Goal: Task Accomplishment & Management: Complete application form

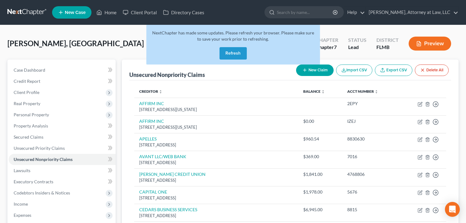
scroll to position [179, 0]
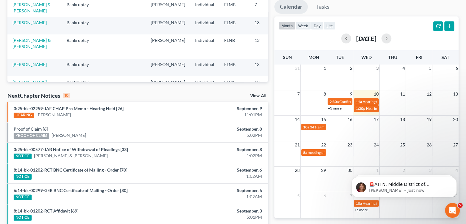
scroll to position [112, 0]
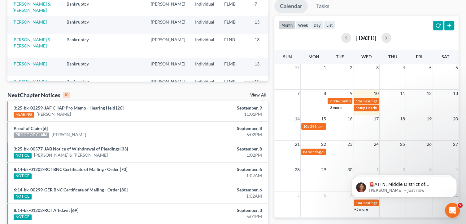
click at [115, 108] on link "3:25-bk-02259-JAF CHAP Pro Memo - Hearing Held [26]" at bounding box center [69, 107] width 110 height 5
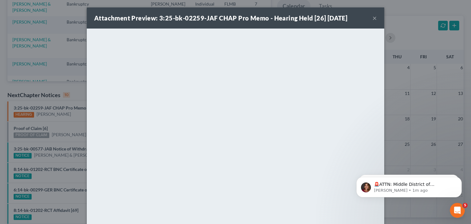
click at [372, 20] on button "×" at bounding box center [374, 17] width 4 height 7
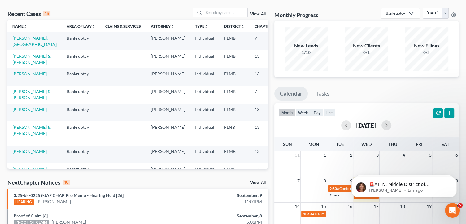
scroll to position [24, 0]
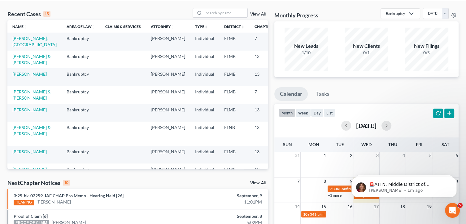
click at [20, 112] on link "[PERSON_NAME]" at bounding box center [29, 109] width 34 height 5
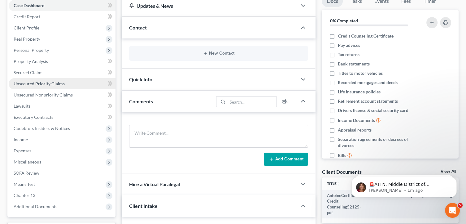
scroll to position [69, 0]
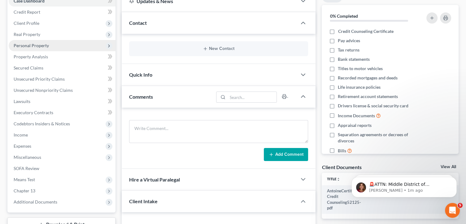
click at [96, 45] on span "Personal Property" at bounding box center [62, 45] width 107 height 11
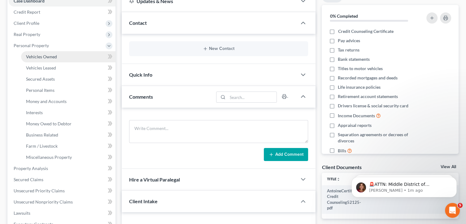
click at [91, 58] on link "Vehicles Owned" at bounding box center [68, 56] width 94 height 11
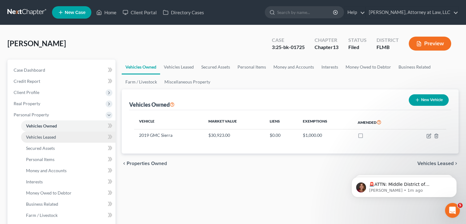
click at [74, 135] on link "Vehicles Leased" at bounding box center [68, 136] width 94 height 11
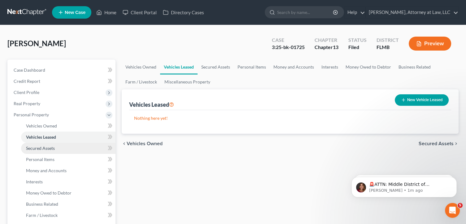
click at [75, 146] on link "Secured Assets" at bounding box center [68, 147] width 94 height 11
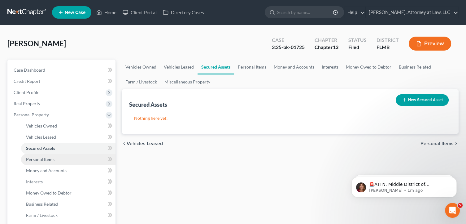
click at [77, 158] on link "Personal Items" at bounding box center [68, 159] width 94 height 11
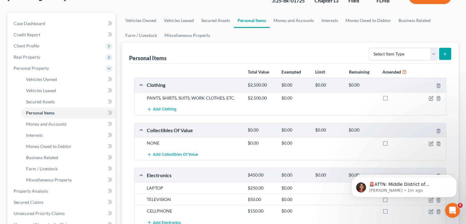
scroll to position [46, 0]
click at [298, 19] on link "Money and Accounts" at bounding box center [294, 20] width 48 height 15
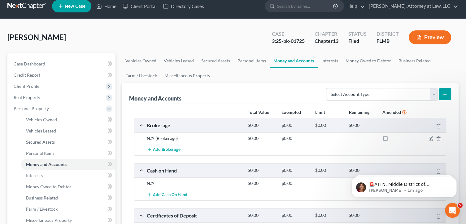
scroll to position [6, 0]
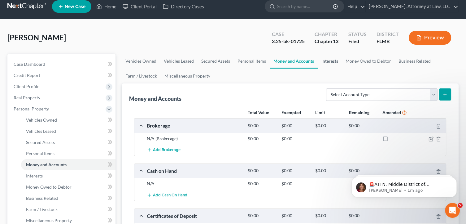
click at [328, 60] on link "Interests" at bounding box center [330, 61] width 24 height 15
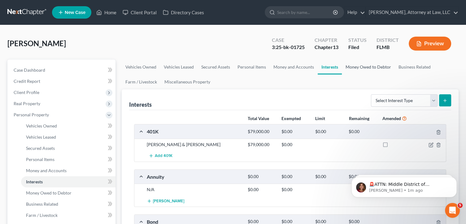
click at [354, 67] on link "Money Owed to Debtor" at bounding box center [368, 66] width 53 height 15
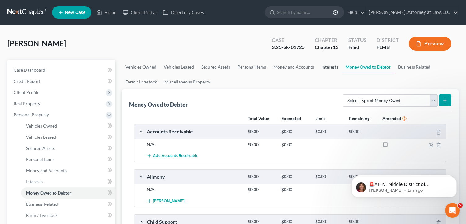
click at [336, 67] on link "Interests" at bounding box center [330, 66] width 24 height 15
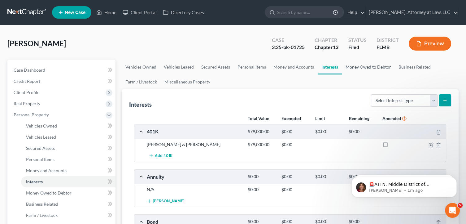
click at [370, 67] on link "Money Owed to Debtor" at bounding box center [368, 66] width 53 height 15
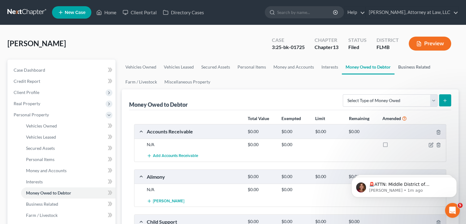
click at [413, 70] on link "Business Related" at bounding box center [415, 66] width 40 height 15
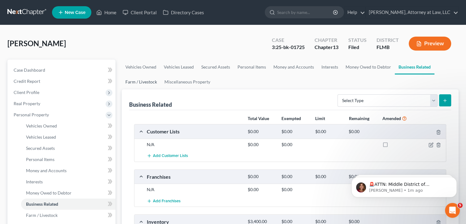
click at [154, 80] on link "Farm / Livestock" at bounding box center [141, 81] width 39 height 15
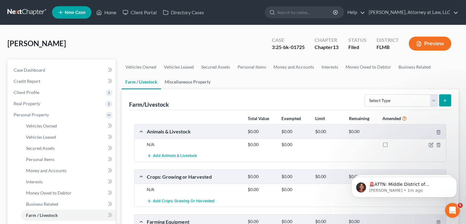
click at [199, 84] on link "Miscellaneous Property" at bounding box center [187, 81] width 53 height 15
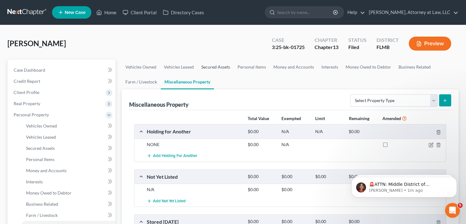
click at [220, 68] on link "Secured Assets" at bounding box center [216, 66] width 36 height 15
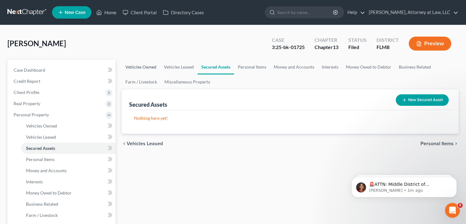
click at [144, 68] on link "Vehicles Owned" at bounding box center [141, 66] width 38 height 15
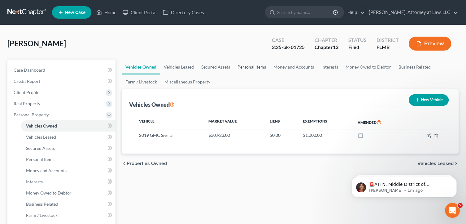
click at [254, 68] on link "Personal Items" at bounding box center [252, 66] width 36 height 15
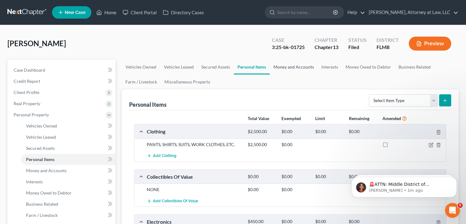
click at [291, 68] on link "Money and Accounts" at bounding box center [294, 66] width 48 height 15
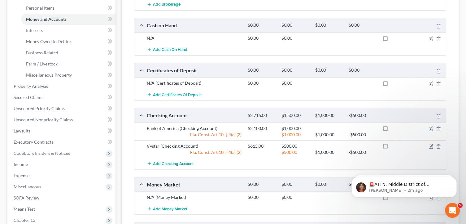
scroll to position [162, 0]
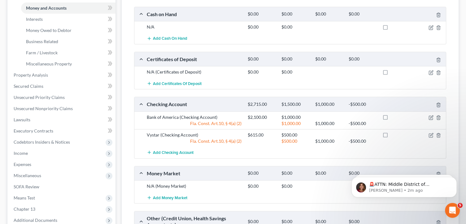
click at [231, 122] on div "Fla. Const. Art.10, § 4(a) (2)" at bounding box center [194, 123] width 101 height 6
copy div "Fla. Const. Art.10, § 4(a) (2)"
click at [432, 117] on icon "button" at bounding box center [431, 117] width 5 height 5
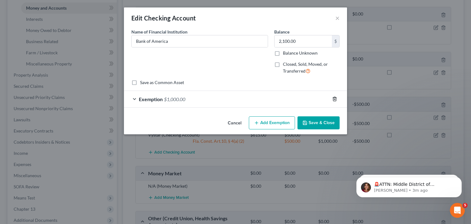
click at [334, 97] on icon "button" at bounding box center [334, 98] width 5 height 5
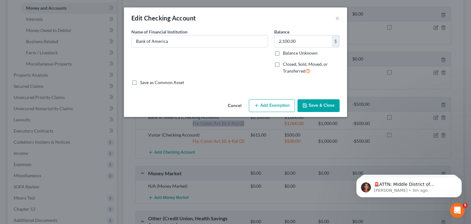
click at [324, 104] on button "Save & Close" at bounding box center [318, 105] width 42 height 13
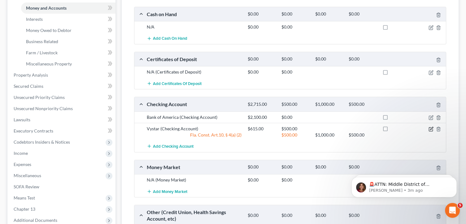
click at [430, 127] on icon "button" at bounding box center [431, 128] width 5 height 5
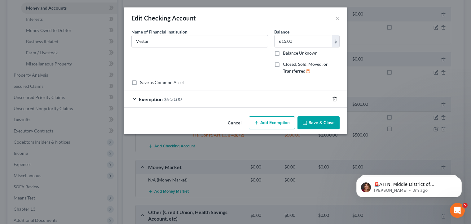
click at [333, 96] on icon "button" at bounding box center [334, 98] width 5 height 5
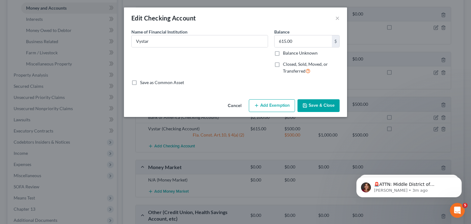
click at [322, 106] on button "Save & Close" at bounding box center [318, 105] width 42 height 13
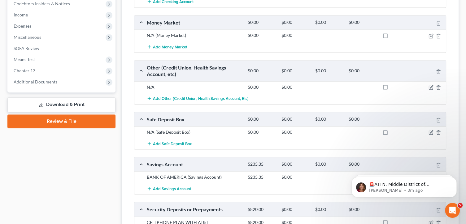
scroll to position [301, 0]
click at [99, 105] on link "Download & Print" at bounding box center [61, 104] width 108 height 15
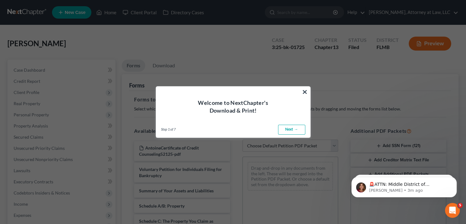
click at [291, 129] on link "Next →" at bounding box center [291, 130] width 27 height 10
select select "0"
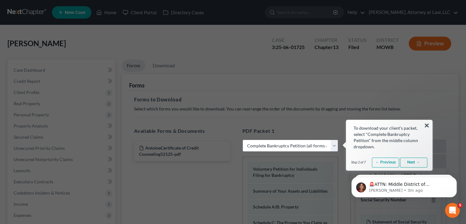
click at [408, 164] on iframe at bounding box center [404, 185] width 124 height 43
click at [412, 161] on link "Next →" at bounding box center [413, 162] width 27 height 10
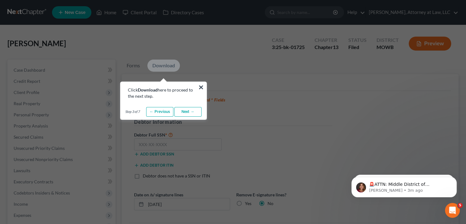
click at [192, 109] on link "Next →" at bounding box center [187, 112] width 27 height 10
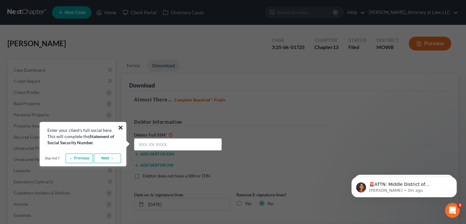
click at [122, 127] on button "×" at bounding box center [121, 127] width 6 height 10
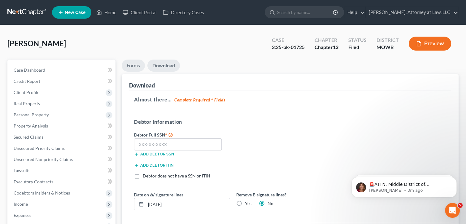
click at [138, 68] on link "Forms" at bounding box center [133, 65] width 23 height 12
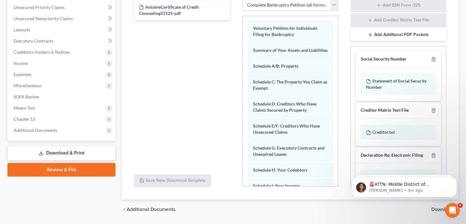
scroll to position [159, 0]
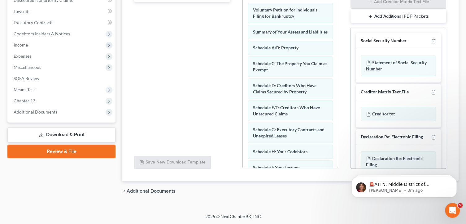
click at [85, 151] on link "Review & File" at bounding box center [61, 151] width 108 height 14
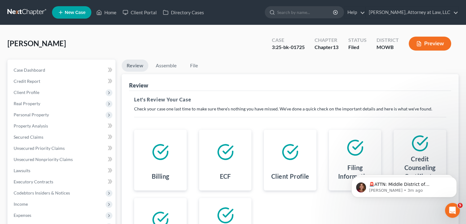
scroll to position [5, 0]
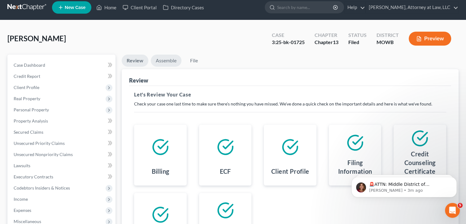
click at [165, 64] on link "Assemble" at bounding box center [166, 61] width 31 height 12
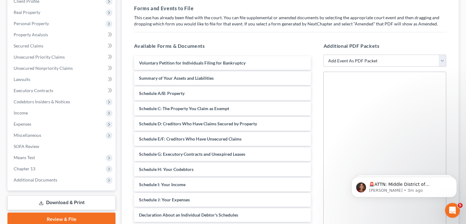
scroll to position [91, 0]
click at [348, 61] on select "Add Event As PDF Packet Affidavit re: NO Tax Returns Amended Matrix Adding Cred…" at bounding box center [384, 60] width 123 height 12
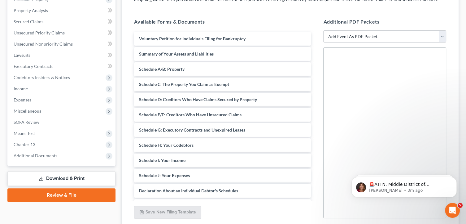
scroll to position [116, 0]
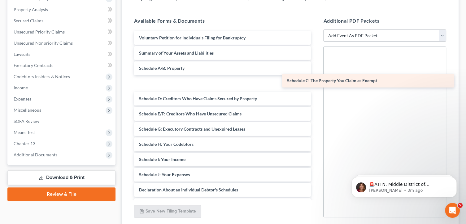
drag, startPoint x: 272, startPoint y: 80, endPoint x: 420, endPoint y: 78, distance: 148.1
click at [316, 78] on div "Schedule C: The Property You Claim as Exempt Voluntary Petition for Individuals…" at bounding box center [222, 159] width 187 height 256
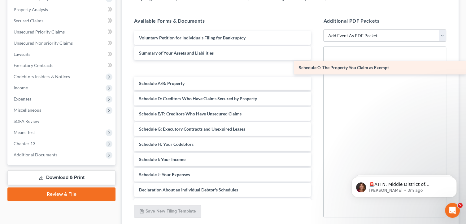
drag, startPoint x: 176, startPoint y: 83, endPoint x: 408, endPoint y: 68, distance: 232.2
click at [316, 68] on div "Schedule C: The Property You Claim as Exempt Voluntary Petition for Individuals…" at bounding box center [222, 159] width 187 height 256
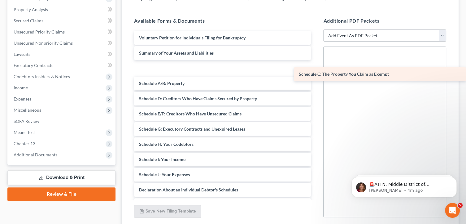
drag, startPoint x: 154, startPoint y: 68, endPoint x: 355, endPoint y: 75, distance: 200.8
click at [316, 75] on div "Schedule C: The Property You Claim as Exempt Voluntary Petition for Individuals…" at bounding box center [222, 159] width 187 height 256
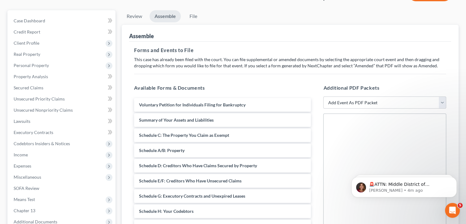
scroll to position [48, 0]
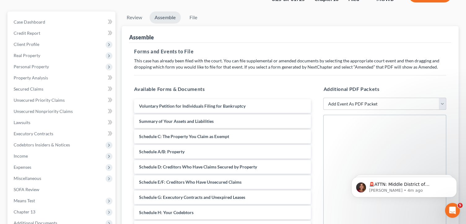
click at [379, 102] on select "Add Event As PDF Packet Affidavit re: NO Tax Returns Amended Matrix Adding Cred…" at bounding box center [384, 104] width 123 height 12
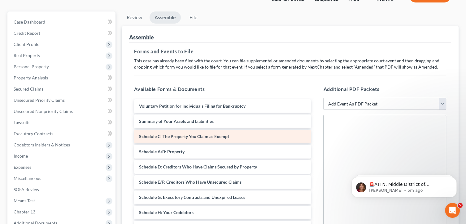
click at [262, 138] on div "Voluntary Petition for Individuals Filing for Bankruptcy Summary of Your Assets…" at bounding box center [222, 227] width 187 height 256
click at [262, 138] on div "Schedule C: The Property You Claim as Exempt" at bounding box center [222, 136] width 177 height 14
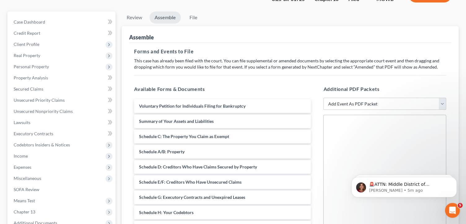
click at [360, 102] on select "Add Event As PDF Packet Affidavit re: NO Tax Returns Amended Matrix Adding Cred…" at bounding box center [384, 104] width 123 height 12
click at [294, 82] on div "Available Forms & Documents Voluntary Petition for Individuals Filing for Bankr…" at bounding box center [222, 185] width 189 height 210
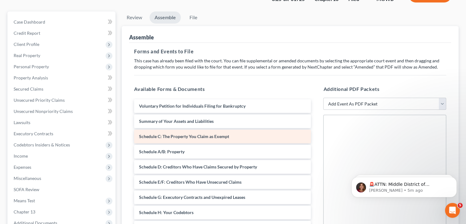
click at [218, 136] on span "Schedule C: The Property You Claim as Exempt" at bounding box center [184, 136] width 90 height 5
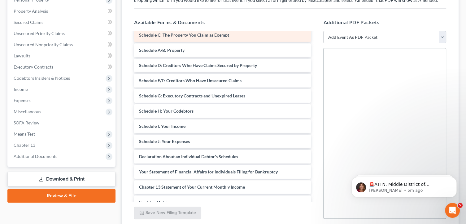
scroll to position [0, 0]
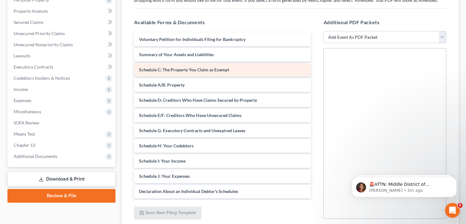
click at [196, 67] on span "Schedule C: The Property You Claim as Exempt" at bounding box center [184, 69] width 90 height 5
click at [183, 66] on div "Voluntary Petition for Individuals Filing for Bankruptcy Summary of Your Assets…" at bounding box center [222, 161] width 187 height 256
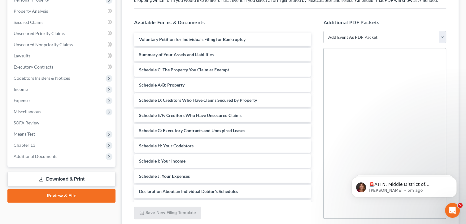
click at [88, 180] on link "Download & Print" at bounding box center [61, 179] width 108 height 15
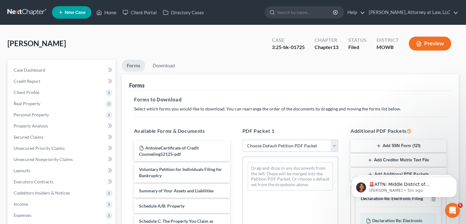
click at [232, 118] on div "Forms to Download Select which forms you would like to download. You can rearra…" at bounding box center [290, 215] width 322 height 249
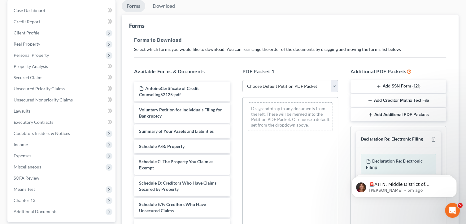
scroll to position [62, 0]
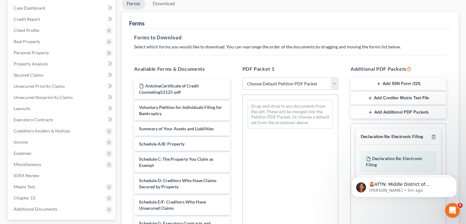
click at [269, 83] on select "Choose Default Petition PDF Packet Complete Bankruptcy Petition (all forms and …" at bounding box center [291, 83] width 96 height 12
select select "2"
click at [243, 77] on select "Choose Default Petition PDF Packet Complete Bankruptcy Petition (all forms and …" at bounding box center [291, 83] width 96 height 12
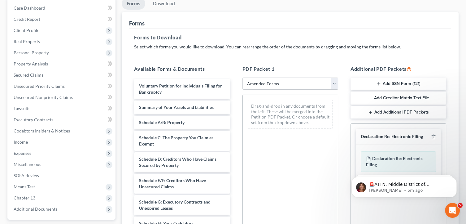
click at [238, 120] on div "PDF Packet 1 Choose Default Petition PDF Packet Complete Bankruptcy Petition (a…" at bounding box center [290, 165] width 108 height 210
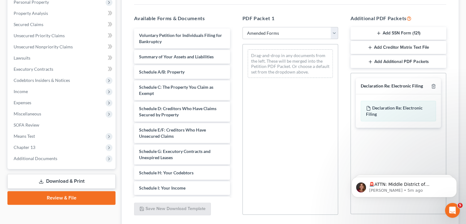
scroll to position [113, 0]
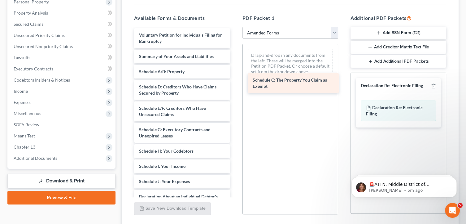
drag, startPoint x: 207, startPoint y: 92, endPoint x: 321, endPoint y: 86, distance: 113.9
click at [235, 86] on div "Schedule C: The Property You Claim as Exempt Voluntary Petition for Individuals…" at bounding box center [182, 173] width 106 height 291
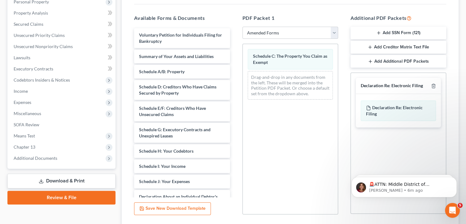
click at [340, 77] on div "PDF Packet 1 Choose Default Petition PDF Packet Complete Bankruptcy Petition (a…" at bounding box center [290, 114] width 108 height 210
click at [452, 147] on div "Additional PDF Packets Add SSN Form (121) Add Creditor Matrix Text File Add Add…" at bounding box center [398, 114] width 108 height 210
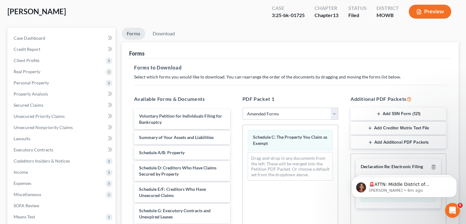
scroll to position [27, 0]
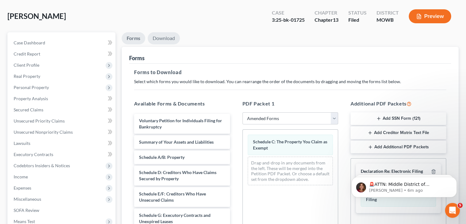
click at [167, 39] on link "Download" at bounding box center [164, 38] width 32 height 12
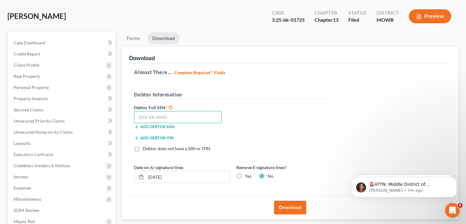
click at [202, 115] on input "text" at bounding box center [178, 117] width 88 height 12
paste input "770-64-7655"
type input "770-64-7655"
click at [256, 125] on div "Debtor Full SSN * 770-64-7655 Add debtor SSN" at bounding box center [233, 118] width 204 height 31
click at [286, 207] on button "Download" at bounding box center [290, 207] width 32 height 14
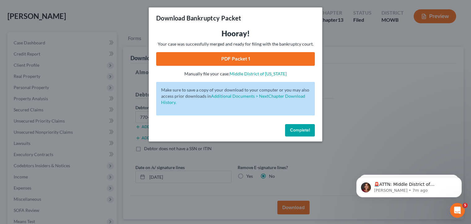
click at [296, 57] on link "PDF Packet 1" at bounding box center [235, 59] width 159 height 14
click at [306, 128] on span "Complete!" at bounding box center [300, 129] width 20 height 5
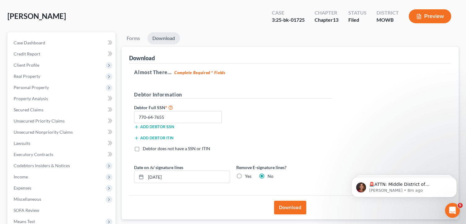
click at [338, 108] on div "Almost There... Complete Required * Fields Debtor Information Debtor Full SSN *…" at bounding box center [290, 130] width 322 height 132
click at [82, 79] on span "Real Property" at bounding box center [62, 76] width 107 height 11
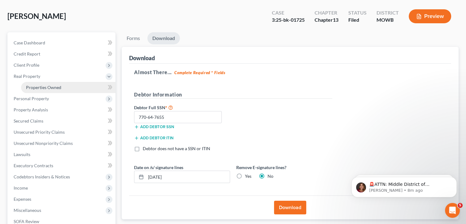
click at [87, 86] on link "Properties Owned" at bounding box center [68, 87] width 94 height 11
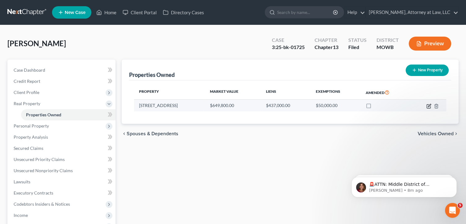
click at [428, 106] on icon "button" at bounding box center [429, 105] width 3 height 3
select select "9"
select select "3"
select select "5"
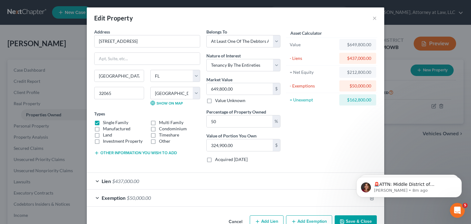
scroll to position [16, 0]
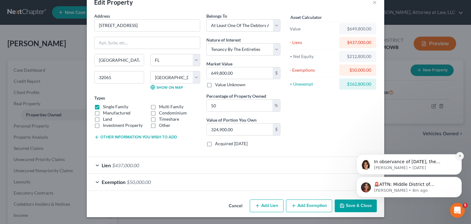
click at [461, 156] on icon "Dismiss notification" at bounding box center [459, 155] width 3 height 3
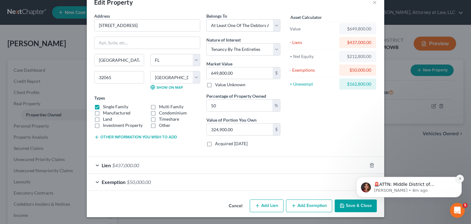
click at [457, 179] on button "Dismiss notification" at bounding box center [460, 178] width 8 height 8
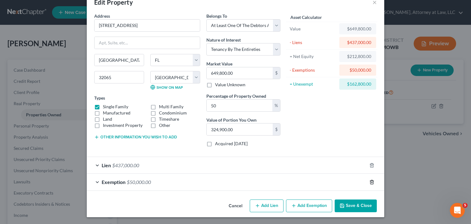
click at [370, 182] on icon "button" at bounding box center [371, 181] width 5 height 5
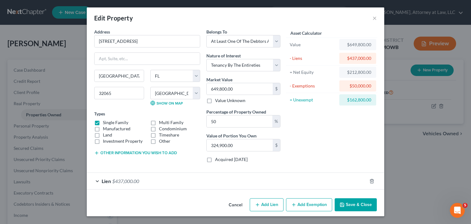
scroll to position [0, 0]
click at [318, 207] on button "Add Exemption" at bounding box center [309, 204] width 46 height 13
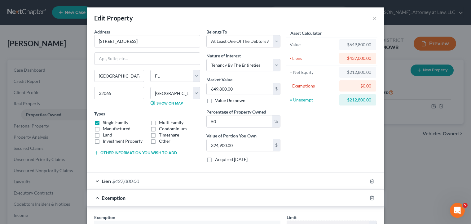
scroll to position [165, 0]
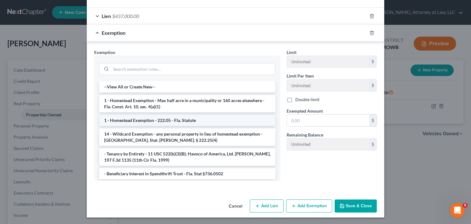
click at [223, 118] on li "1 - Homestead Exemption - 222.05 - Fla. Statute" at bounding box center [187, 120] width 176 height 11
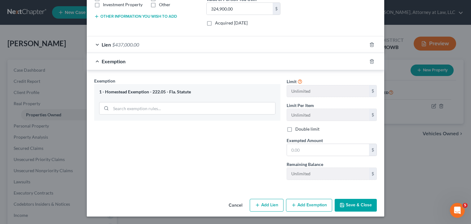
scroll to position [135, 0]
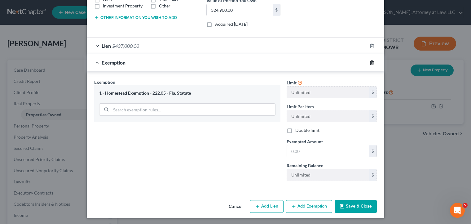
click at [372, 62] on line "button" at bounding box center [372, 62] width 0 height 1
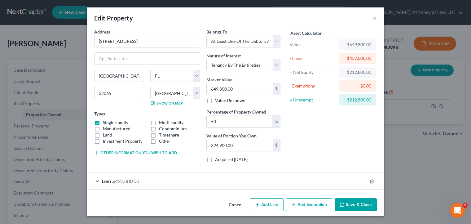
scroll to position [0, 0]
click at [317, 201] on button "Add Exemption" at bounding box center [309, 204] width 46 height 13
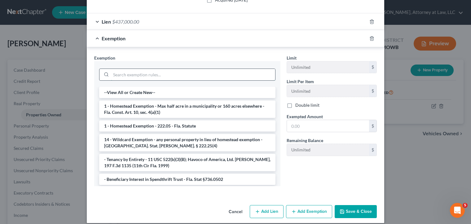
click at [243, 74] on input "search" at bounding box center [193, 75] width 164 height 12
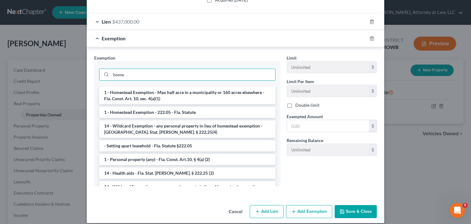
type input "home"
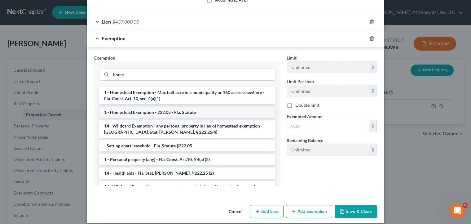
click at [247, 107] on li "1 - Homestead Exemption - 222.05 - Fla. Statute" at bounding box center [187, 112] width 176 height 11
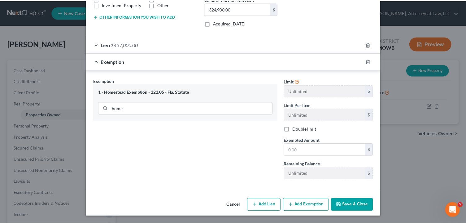
scroll to position [135, 0]
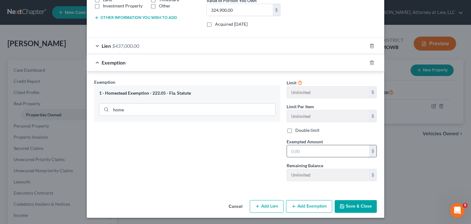
click at [308, 148] on input "text" at bounding box center [328, 151] width 82 height 12
type input "5000"
click at [276, 143] on div "Exemption Set must be selected for CA. Exemption * 1 - Homestead Exemption - 22…" at bounding box center [187, 132] width 192 height 107
click at [340, 206] on icon "button" at bounding box center [342, 206] width 5 height 5
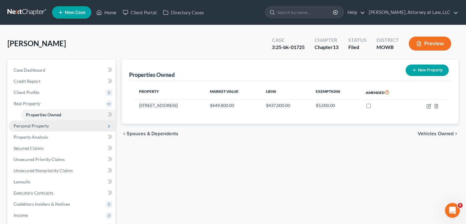
scroll to position [128, 0]
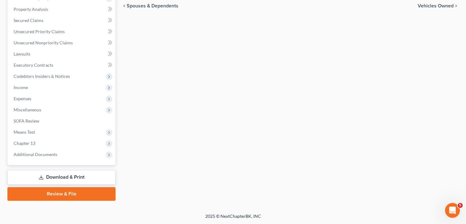
click at [65, 173] on link "Download & Print" at bounding box center [61, 177] width 108 height 15
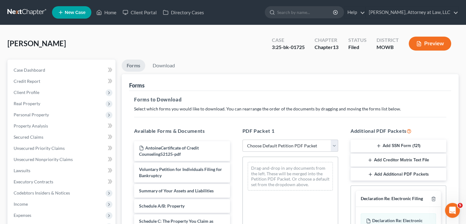
click at [235, 123] on div "Available Forms & Documents AntoineCertificate of Credit Counseling52125-pdf Vo…" at bounding box center [182, 227] width 108 height 210
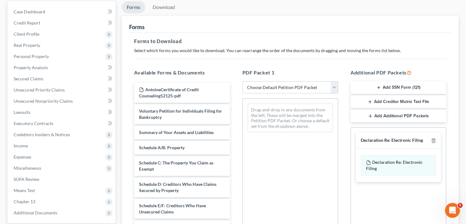
scroll to position [58, 0]
click at [275, 83] on select "Choose Default Petition PDF Packet Complete Bankruptcy Petition (all forms and …" at bounding box center [291, 87] width 96 height 12
click at [239, 96] on div "PDF Packet 1 Choose Default Petition PDF Packet Complete Bankruptcy Petition (a…" at bounding box center [290, 169] width 108 height 210
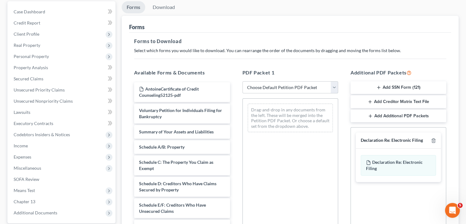
click at [285, 87] on select "Choose Default Petition PDF Packet Complete Bankruptcy Petition (all forms and …" at bounding box center [291, 87] width 96 height 12
select select "2"
click at [243, 81] on select "Choose Default Petition PDF Packet Complete Bankruptcy Petition (all forms and …" at bounding box center [291, 87] width 96 height 12
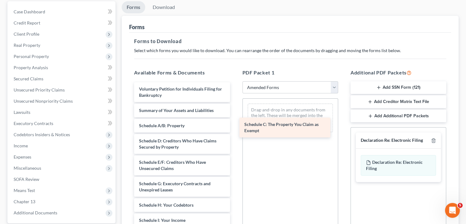
drag, startPoint x: 199, startPoint y: 146, endPoint x: 304, endPoint y: 130, distance: 106.5
click at [235, 130] on div "Schedule C: The Property You Claim as Exempt Voluntary Petition for Individuals…" at bounding box center [182, 227] width 106 height 291
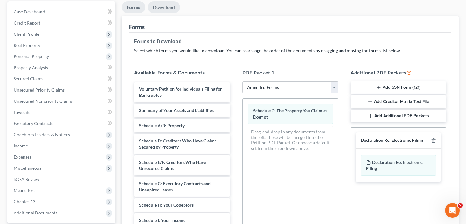
click at [169, 11] on link "Download" at bounding box center [164, 7] width 32 height 12
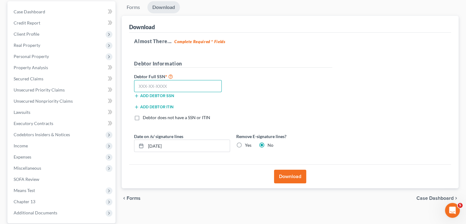
click at [213, 88] on input "text" at bounding box center [178, 86] width 88 height 12
paste input "770-64-7655"
type input "770-64-7655"
click at [302, 98] on div "Debtor Full SSN * 770-64-7655 Add debtor SSN" at bounding box center [233, 87] width 204 height 31
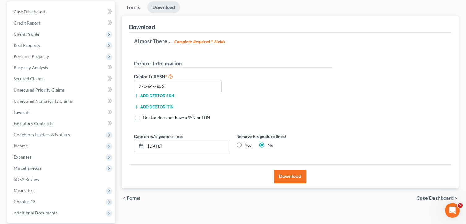
click at [288, 173] on button "Download" at bounding box center [290, 176] width 32 height 14
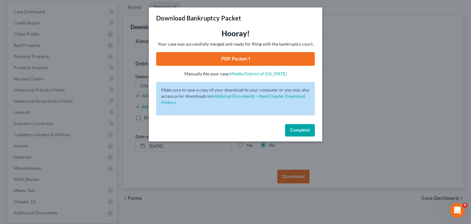
click at [303, 128] on span "Complete!" at bounding box center [300, 129] width 20 height 5
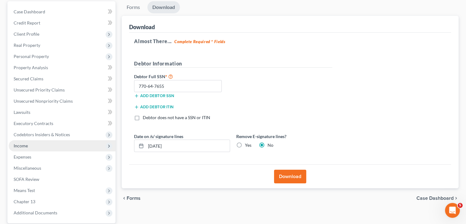
scroll to position [116, 0]
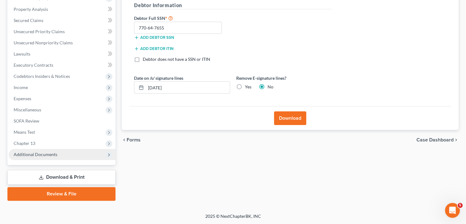
click at [82, 156] on span "Additional Documents" at bounding box center [62, 154] width 107 height 11
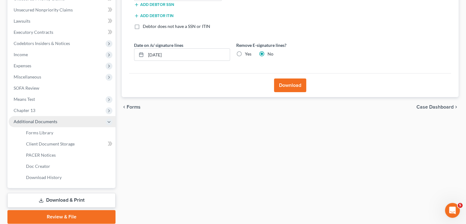
scroll to position [172, 0]
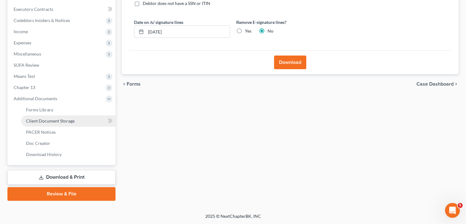
click at [89, 123] on link "Client Document Storage" at bounding box center [68, 120] width 94 height 11
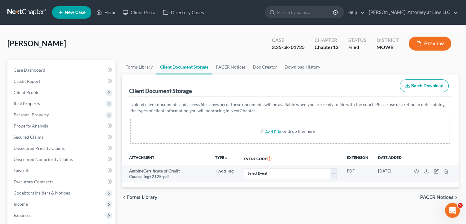
click at [121, 154] on div "Forms Library Client Document Storage PACER Notices Doc Creator Download Histor…" at bounding box center [290, 215] width 343 height 313
click at [298, 64] on link "Download History" at bounding box center [302, 66] width 43 height 15
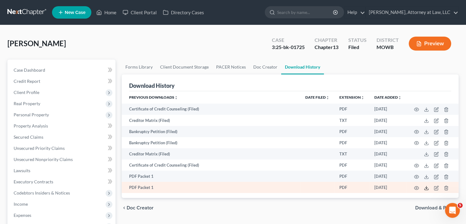
click at [425, 190] on icon at bounding box center [427, 188] width 4 height 1
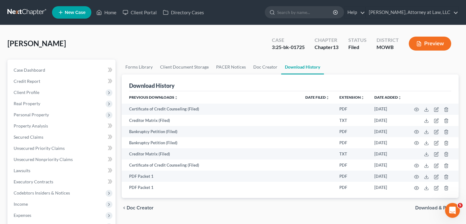
click at [294, 46] on div "3:25-bk-01725" at bounding box center [288, 47] width 33 height 7
copy div "3:25-bk-01725"
click at [261, 56] on div "JEAN, ANTOINE Upgraded Case 3:25-bk-01725 Chapter Chapter 13 Status Filed Distr…" at bounding box center [232, 46] width 451 height 27
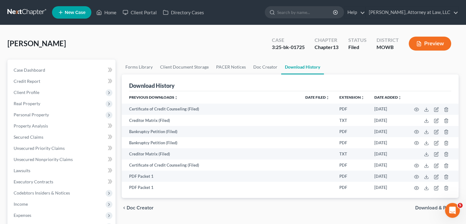
click at [119, 120] on div "Forms Library Client Document Storage PACER Notices Doc Creator Download Histor…" at bounding box center [290, 215] width 343 height 313
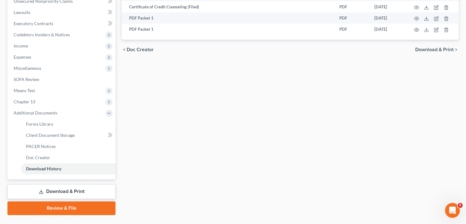
scroll to position [159, 0]
click at [93, 205] on link "Review & File" at bounding box center [61, 207] width 108 height 14
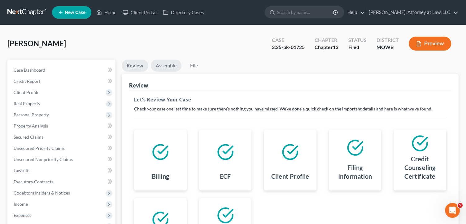
click at [177, 69] on link "Assemble" at bounding box center [166, 65] width 31 height 12
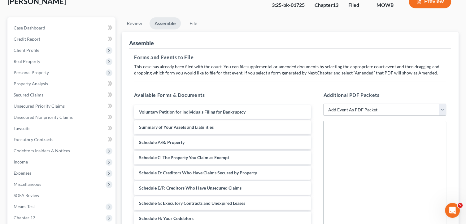
scroll to position [43, 0]
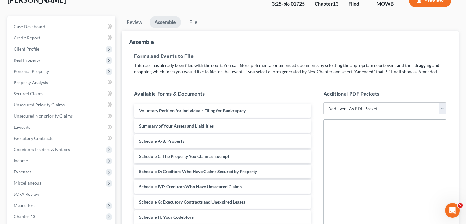
click at [335, 111] on select "Add Event As PDF Packet Affidavit re: NO Tax Returns Amended Matrix Adding Cred…" at bounding box center [384, 108] width 123 height 12
select select "2"
click at [323, 102] on select "Add Event As PDF Packet Affidavit re: NO Tax Returns Amended Matrix Adding Cred…" at bounding box center [384, 108] width 123 height 12
select select
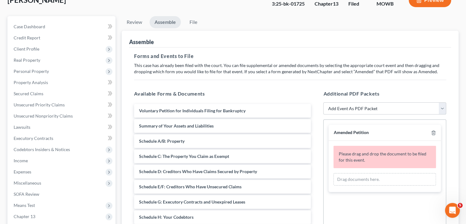
scroll to position [78, 0]
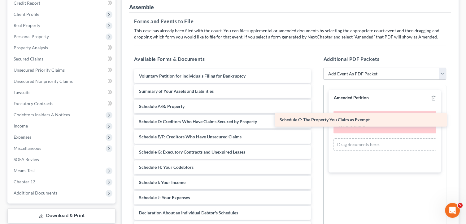
drag, startPoint x: 249, startPoint y: 123, endPoint x: 390, endPoint y: 121, distance: 140.6
click at [316, 121] on div "Schedule C: The Property You Claim as Exempt Voluntary Petition for Individuals…" at bounding box center [222, 189] width 187 height 241
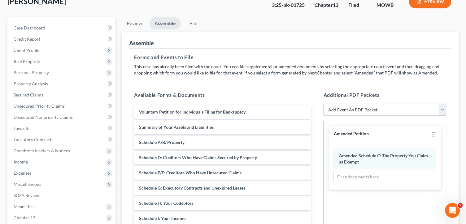
scroll to position [42, 0]
click at [193, 23] on link "File" at bounding box center [193, 24] width 20 height 12
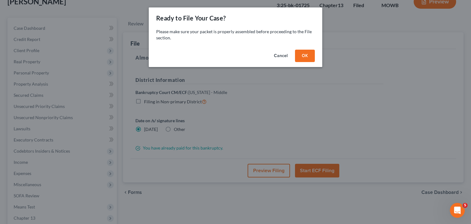
click at [303, 55] on button "OK" at bounding box center [305, 56] width 20 height 12
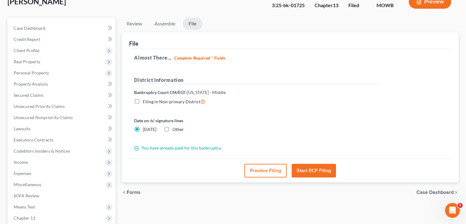
click at [314, 169] on button "Start ECF Filing" at bounding box center [314, 171] width 44 height 14
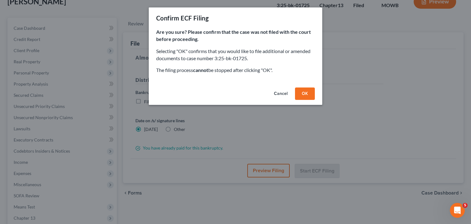
click at [285, 93] on button "Cancel" at bounding box center [281, 93] width 24 height 12
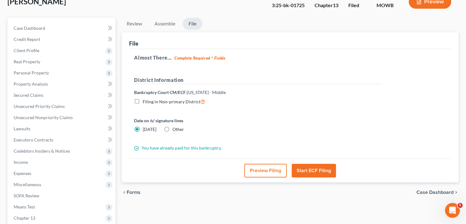
click at [212, 91] on span "Florida - Middle" at bounding box center [206, 92] width 39 height 5
click at [143, 101] on label "Filing in Non-primary District" at bounding box center [174, 101] width 63 height 7
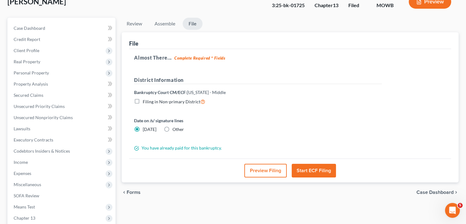
click at [145, 101] on input "Filing in Non-primary District" at bounding box center [147, 100] width 4 height 4
checkbox input "true"
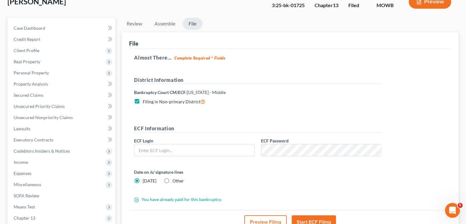
type input "[EMAIL_ADDRESS][DOMAIN_NAME]"
click at [143, 101] on label "Filing in Non-primary District" at bounding box center [174, 101] width 63 height 7
click at [145, 101] on input "Filing in Non-primary District" at bounding box center [147, 100] width 4 height 4
checkbox input "false"
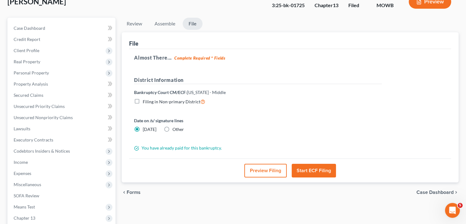
click at [305, 173] on button "Start ECF Filing" at bounding box center [314, 171] width 44 height 14
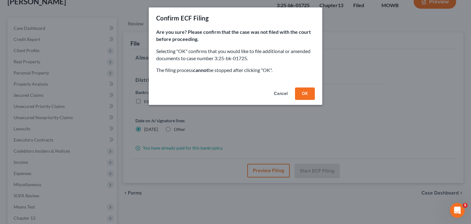
click at [308, 93] on button "OK" at bounding box center [305, 93] width 20 height 12
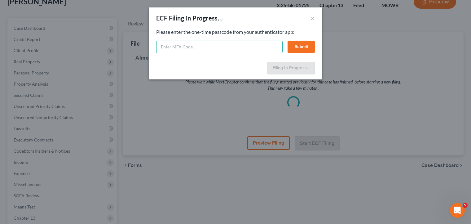
click at [258, 50] on input "text" at bounding box center [219, 47] width 126 height 12
type input "339239"
click at [297, 49] on button "Submit" at bounding box center [300, 47] width 27 height 12
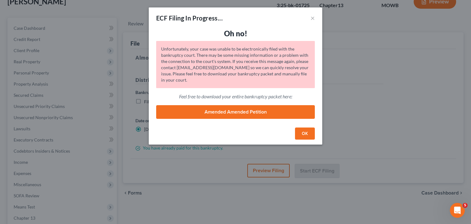
click at [300, 132] on button "OK" at bounding box center [305, 133] width 20 height 12
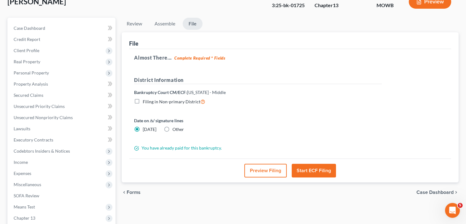
scroll to position [0, 0]
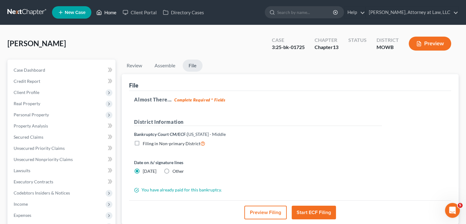
click at [107, 11] on link "Home" at bounding box center [106, 12] width 26 height 11
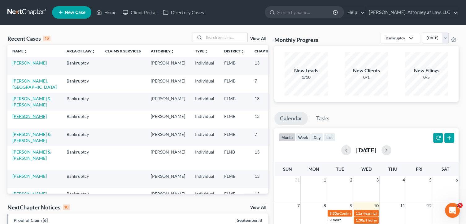
click at [23, 119] on link "MEZERA, SABRINA" at bounding box center [29, 115] width 34 height 5
select select "6"
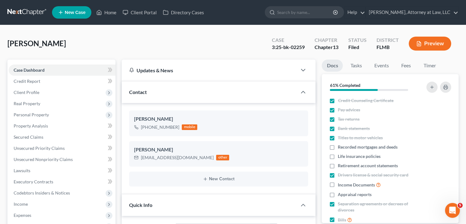
click at [378, 44] on div "FLMB" at bounding box center [388, 47] width 22 height 7
copy div "FLMB"
click at [110, 14] on link "Home" at bounding box center [106, 12] width 26 height 11
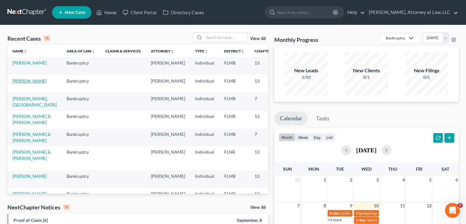
click at [24, 83] on link "JEAN, ANTOINE" at bounding box center [29, 80] width 34 height 5
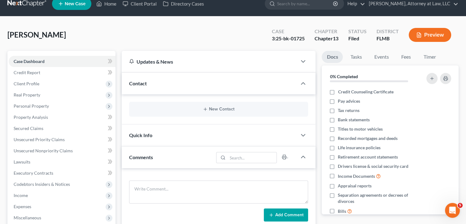
scroll to position [9, 0]
click at [317, 176] on div "Updates & News × District Notes Take a look at NextChapter's District Notes to …" at bounding box center [219, 221] width 200 height 341
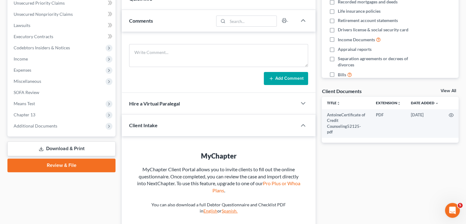
scroll to position [146, 0]
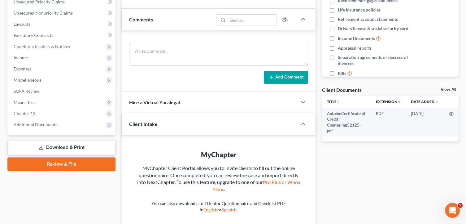
click at [119, 141] on div "Updates & News × District Notes Take a look at NextChapter's District Notes to …" at bounding box center [219, 83] width 200 height 341
click at [87, 101] on span "Means Test" at bounding box center [62, 102] width 107 height 11
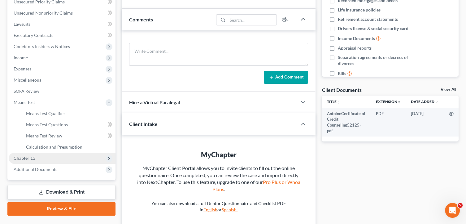
click at [77, 154] on span "Chapter 13" at bounding box center [62, 157] width 107 height 11
